Goal: Task Accomplishment & Management: Use online tool/utility

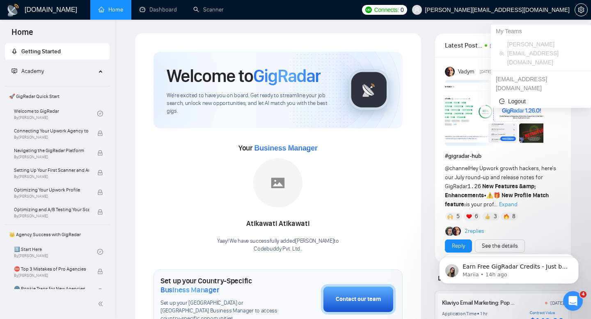
click at [537, 10] on span "[PERSON_NAME][EMAIL_ADDRESS][DOMAIN_NAME]" at bounding box center [497, 10] width 144 height 0
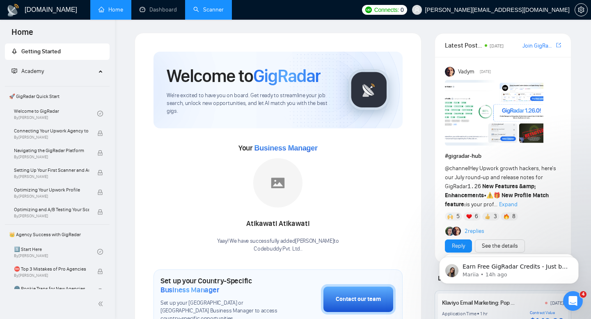
click at [214, 13] on link "Scanner" at bounding box center [208, 9] width 30 height 7
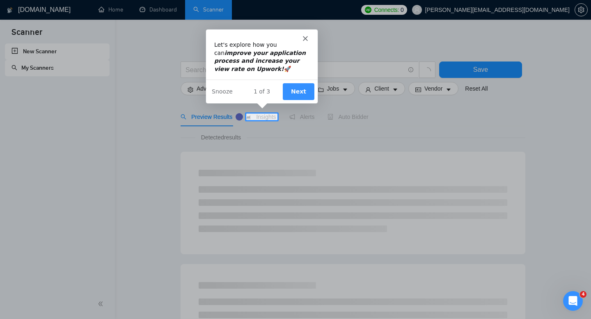
click at [306, 38] on icon "Close" at bounding box center [304, 37] width 5 height 5
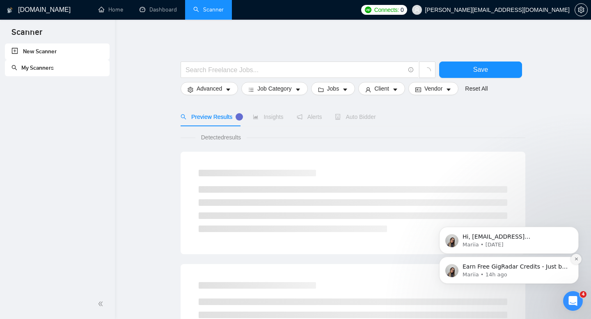
click at [575, 257] on icon "Dismiss notification" at bounding box center [576, 259] width 5 height 5
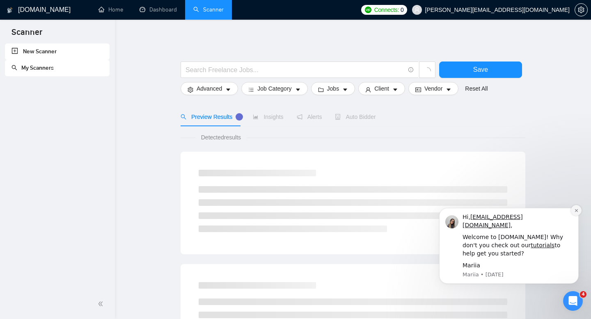
click at [574, 213] on icon "Dismiss notification" at bounding box center [576, 210] width 5 height 5
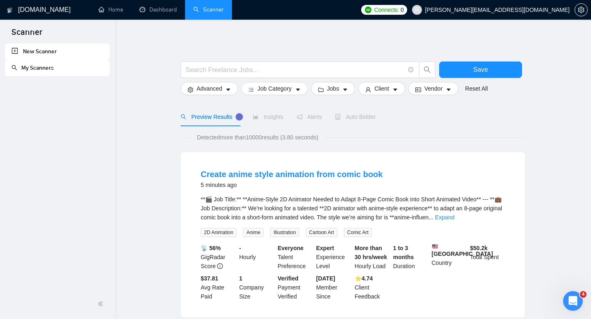
click at [30, 64] on link "My Scanners" at bounding box center [32, 67] width 42 height 7
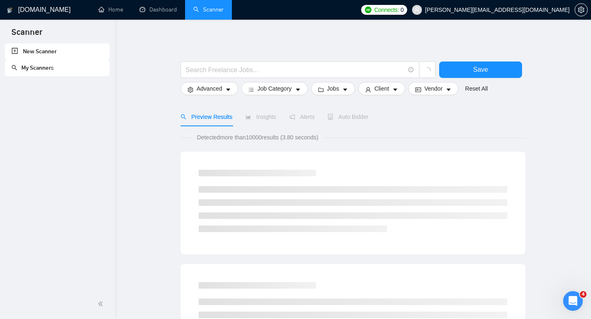
click at [30, 69] on link "My Scanners" at bounding box center [32, 67] width 42 height 7
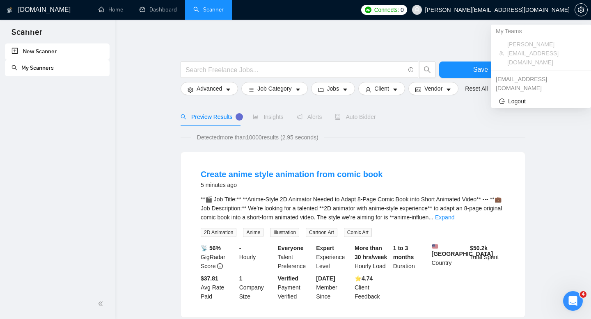
click at [548, 10] on span "[PERSON_NAME][EMAIL_ADDRESS][DOMAIN_NAME]" at bounding box center [497, 10] width 144 height 0
click at [525, 47] on span "[PERSON_NAME][EMAIL_ADDRESS][DOMAIN_NAME]" at bounding box center [544, 53] width 75 height 27
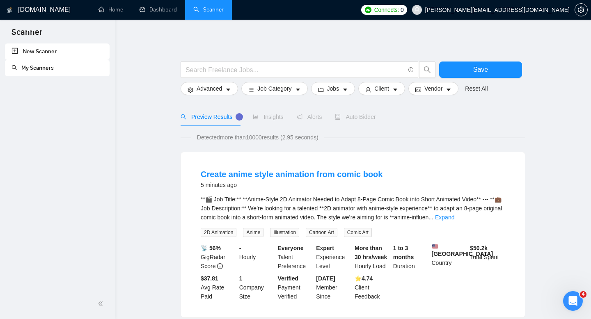
click at [286, 55] on div at bounding box center [353, 57] width 345 height 8
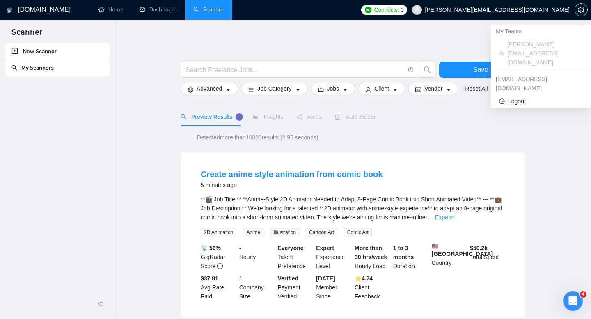
click at [548, 10] on span "[PERSON_NAME][EMAIL_ADDRESS][DOMAIN_NAME]" at bounding box center [497, 10] width 144 height 0
click at [518, 97] on span "Logout" at bounding box center [541, 101] width 84 height 9
